Goal: Task Accomplishment & Management: Use online tool/utility

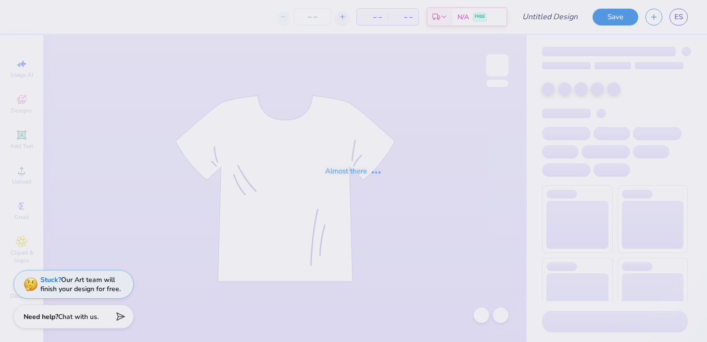
type input "chi o hoco merch???"
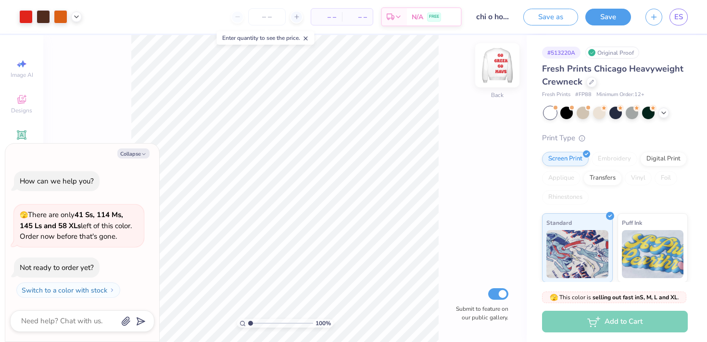
click at [504, 73] on img at bounding box center [497, 65] width 38 height 38
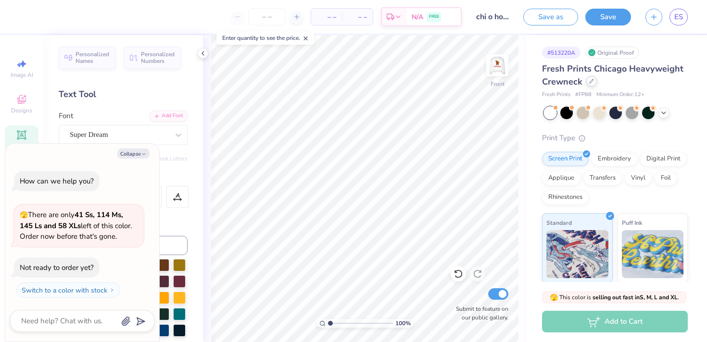
click at [593, 84] on div at bounding box center [591, 81] width 11 height 11
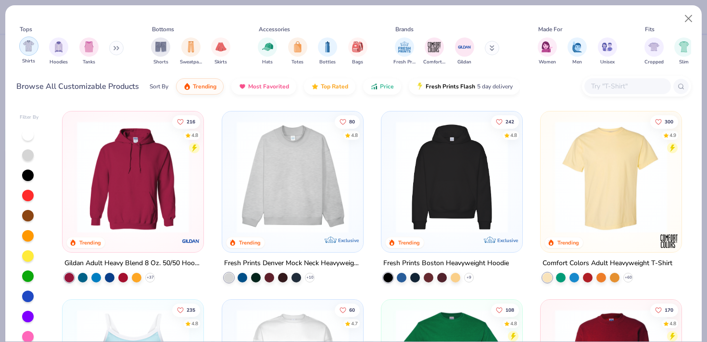
click at [32, 43] on img "filter for Shirts" at bounding box center [28, 45] width 11 height 11
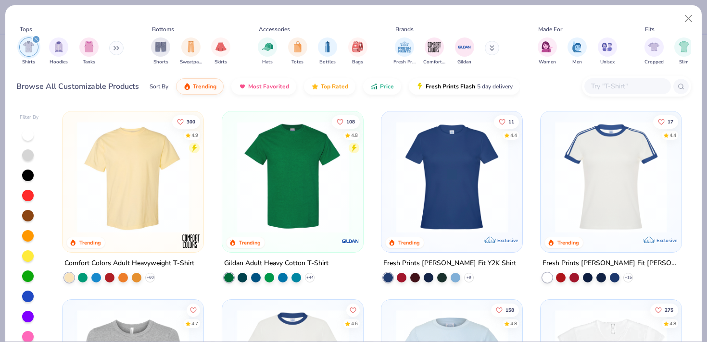
click at [124, 201] on img at bounding box center [133, 177] width 122 height 112
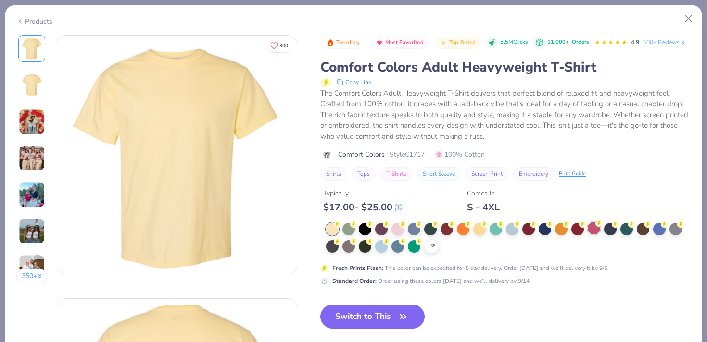
click at [594, 228] on div at bounding box center [594, 228] width 13 height 13
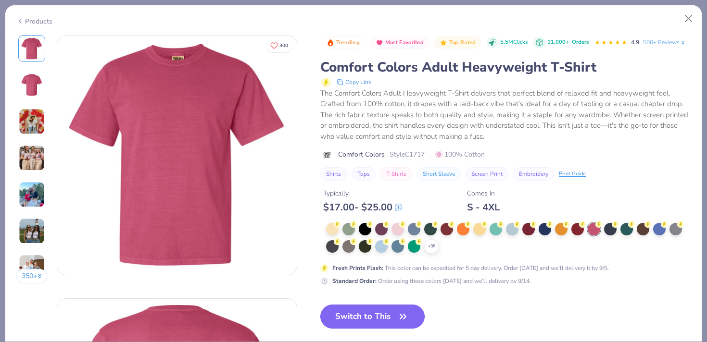
click at [381, 317] on button "Switch to This" at bounding box center [372, 317] width 104 height 24
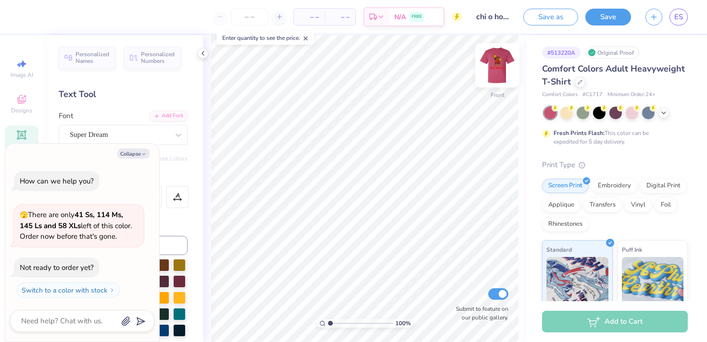
click at [501, 70] on img at bounding box center [497, 65] width 38 height 38
click at [141, 154] on icon "button" at bounding box center [144, 154] width 6 height 6
type textarea "x"
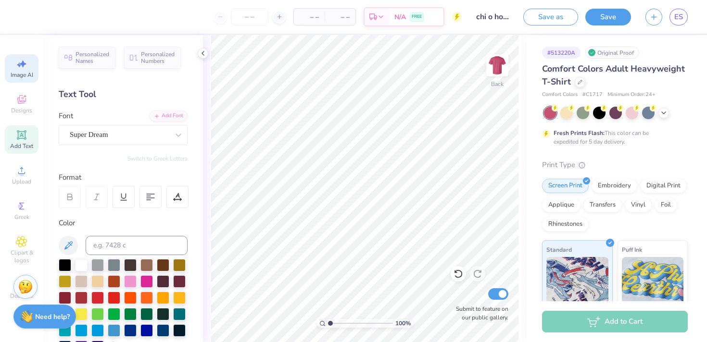
click at [19, 76] on span "Image AI" at bounding box center [22, 75] width 23 height 8
select select "4"
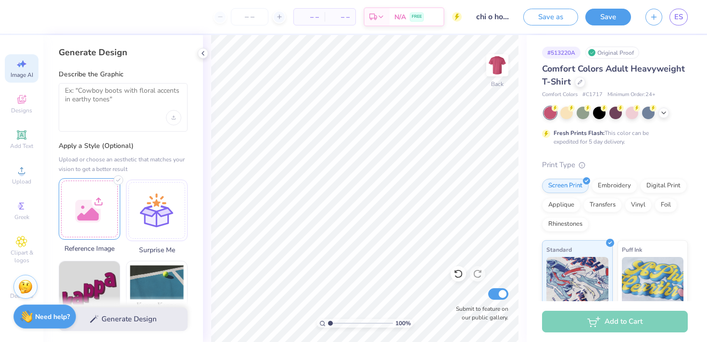
click at [84, 224] on div at bounding box center [90, 209] width 62 height 62
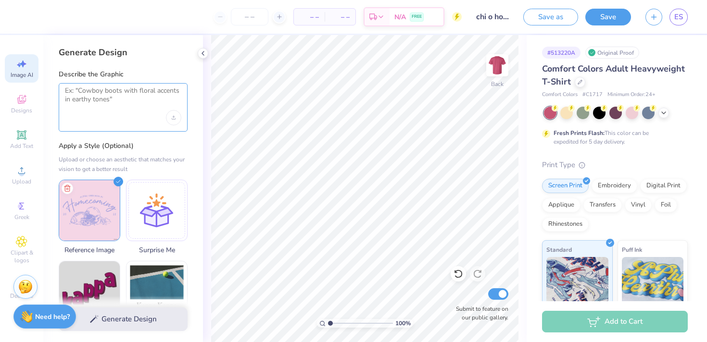
click at [107, 105] on textarea at bounding box center [123, 99] width 116 height 24
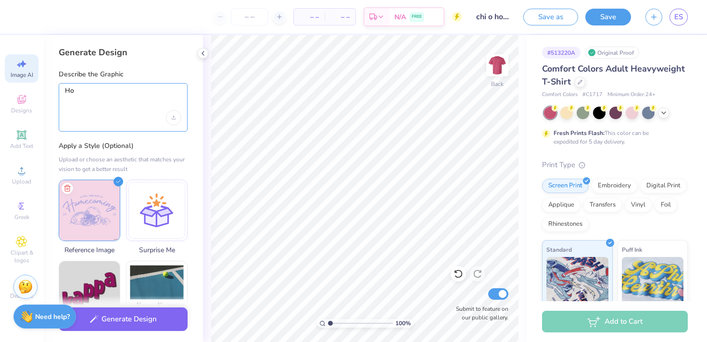
type textarea "H"
click at [72, 92] on textarea ""homecoming"" at bounding box center [123, 99] width 116 height 24
click at [126, 95] on textarea ""Homecoming"" at bounding box center [123, 99] width 116 height 24
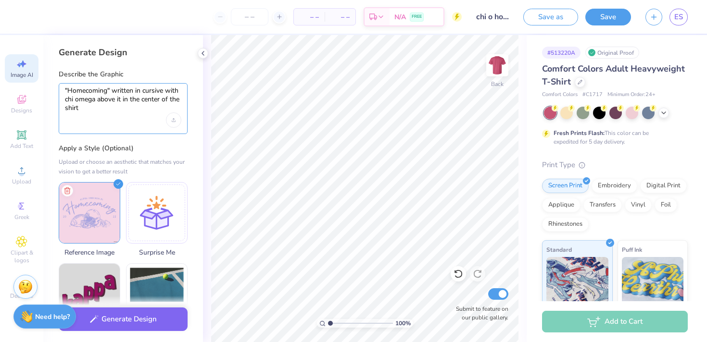
click at [131, 102] on textarea ""Homecoming" written in cursive with chi omega above it in the center of the sh…" at bounding box center [123, 100] width 116 height 26
click at [134, 108] on textarea ""Homecoming" written in cursive with chi omega above it in in print in the cent…" at bounding box center [123, 100] width 116 height 26
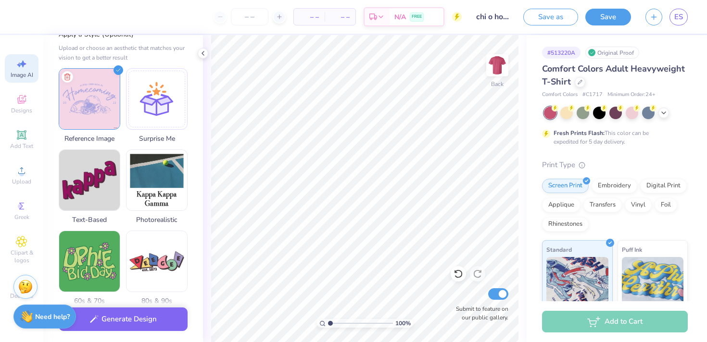
scroll to position [62, 0]
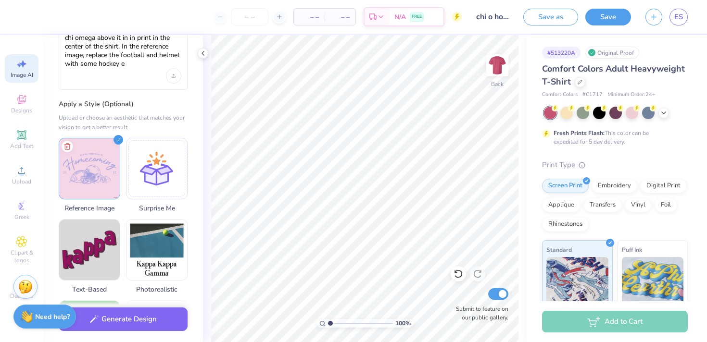
click at [137, 68] on div ""Homecoming" written in cursive with chi omega above it in in print in the cent…" at bounding box center [123, 56] width 129 height 68
click at [131, 62] on textarea ""Homecoming" written in cursive with chi omega above it in in print in the cent…" at bounding box center [123, 47] width 116 height 44
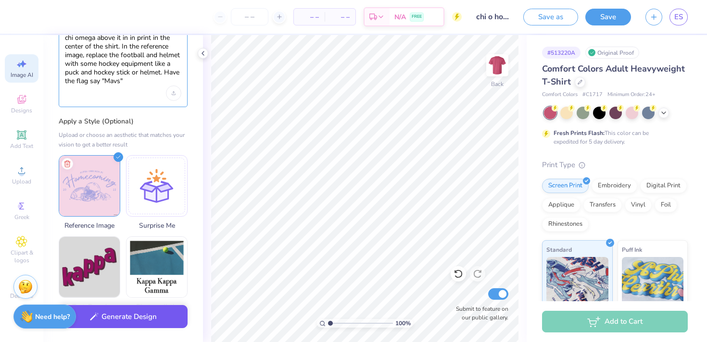
type textarea ""Homecoming" written in cursive with chi omega above it in in print in the cent…"
click at [125, 321] on button "Generate Design" at bounding box center [123, 317] width 129 height 24
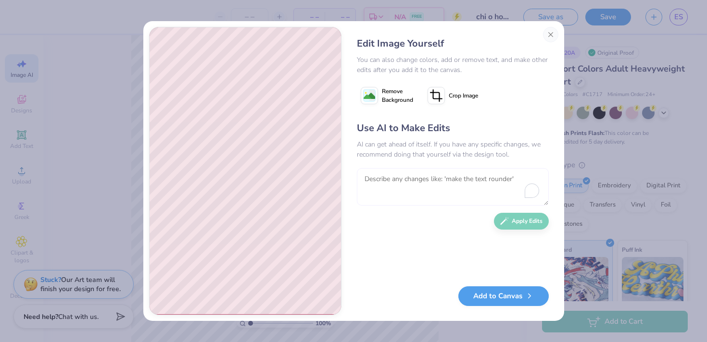
click at [377, 176] on textarea "To enrich screen reader interactions, please activate Accessibility in Grammarl…" at bounding box center [453, 187] width 192 height 38
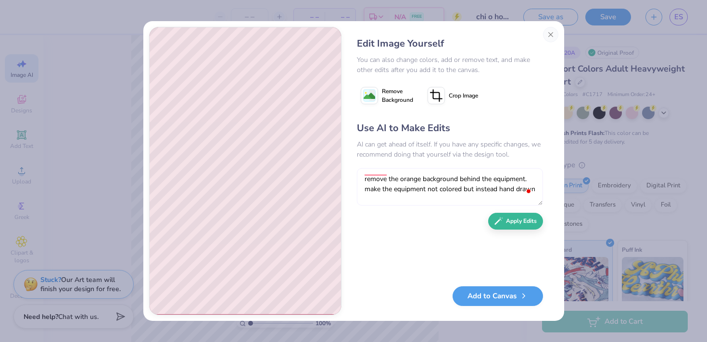
scroll to position [4, 0]
type textarea "remove the orange background behind the equipment. make the equipment not color…"
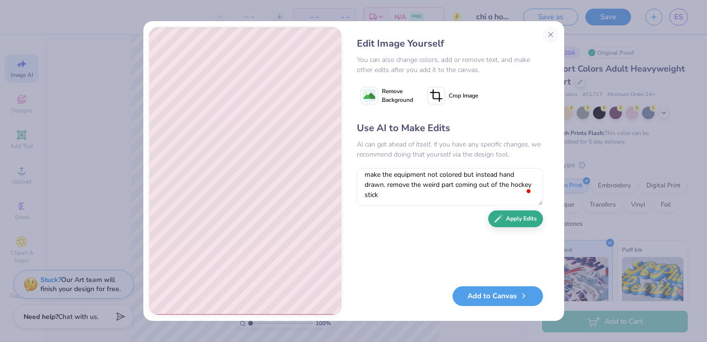
type textarea "remove the orange background behind the equipment. make the equipment not color…"
click at [529, 216] on button "Apply Edits" at bounding box center [515, 219] width 55 height 17
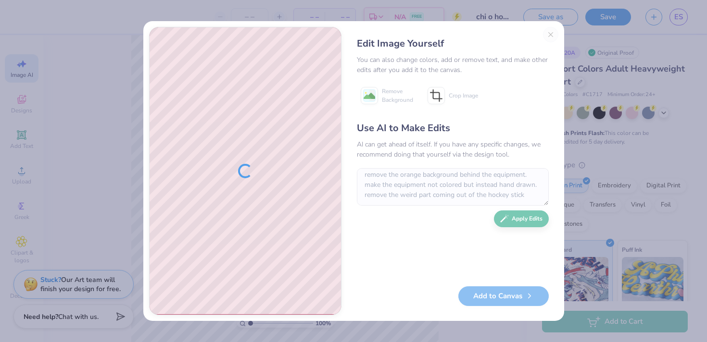
scroll to position [4, 0]
